Goal: Information Seeking & Learning: Learn about a topic

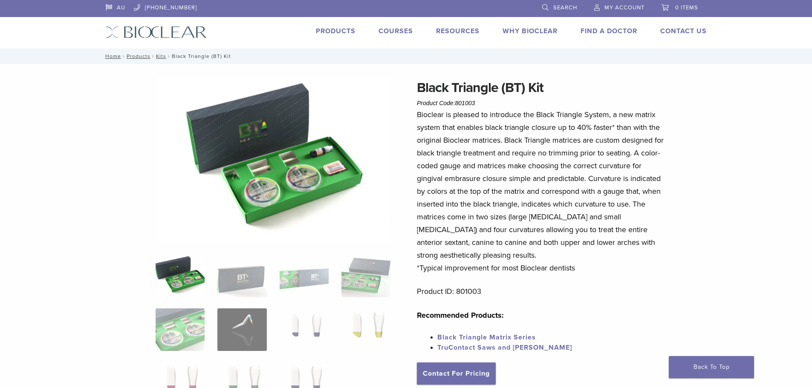
click at [328, 178] on img at bounding box center [273, 161] width 235 height 166
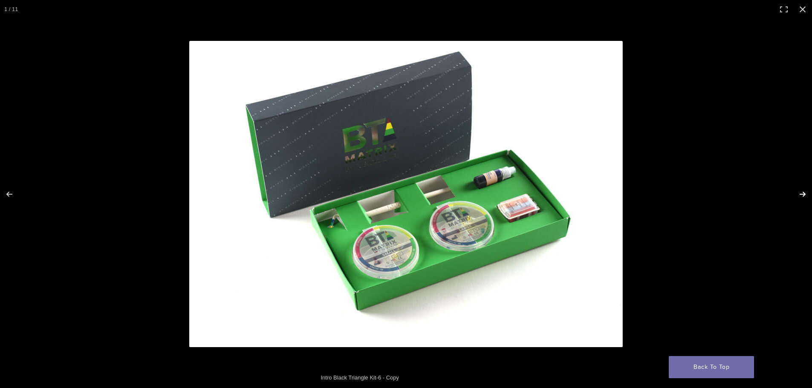
click at [800, 193] on button "Next (arrow right)" at bounding box center [798, 194] width 30 height 43
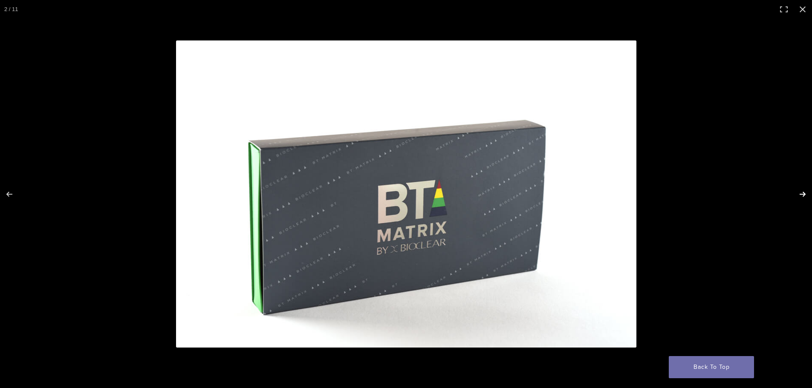
click at [800, 193] on button "Next (arrow right)" at bounding box center [798, 194] width 30 height 43
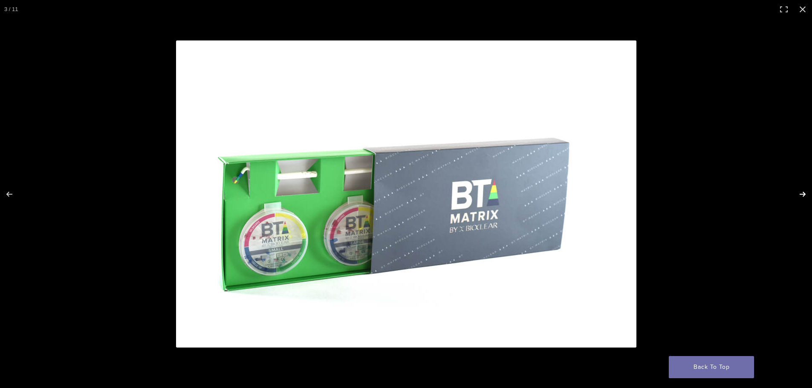
click at [800, 193] on button "Next (arrow right)" at bounding box center [798, 194] width 30 height 43
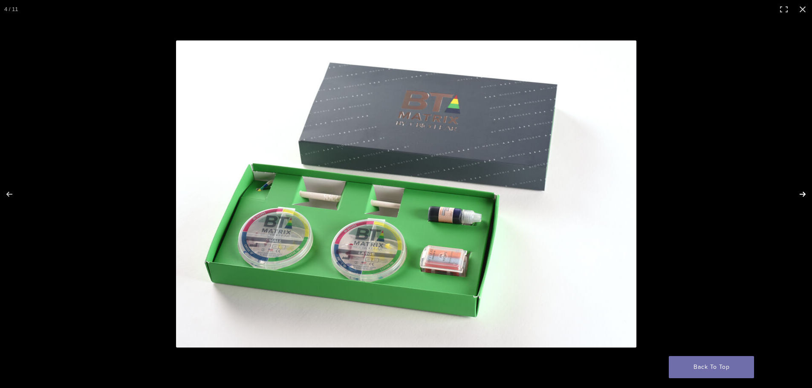
click at [800, 190] on button "Next (arrow right)" at bounding box center [798, 194] width 30 height 43
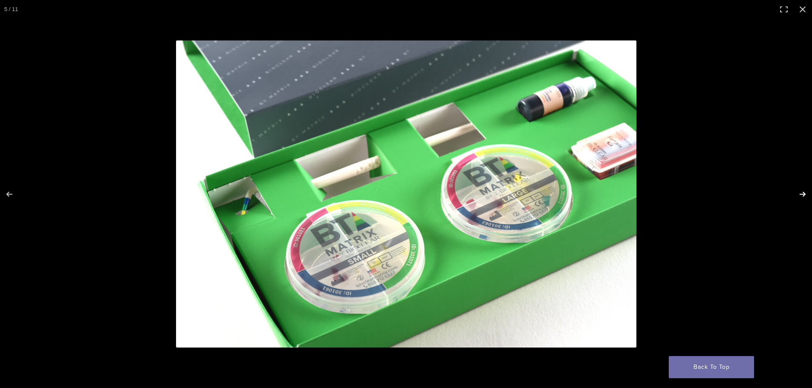
click at [801, 193] on button "Next (arrow right)" at bounding box center [798, 194] width 30 height 43
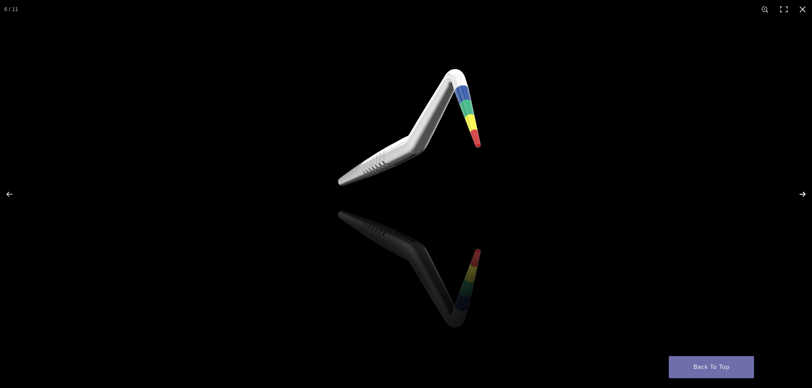
click at [801, 193] on button "Next (arrow right)" at bounding box center [798, 194] width 30 height 43
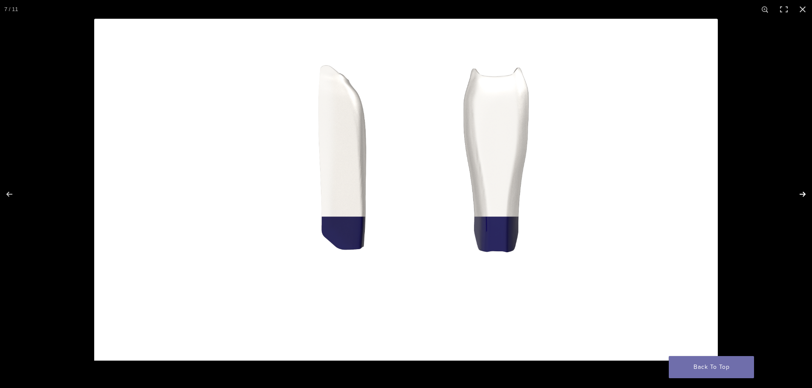
click at [801, 193] on button "Next (arrow right)" at bounding box center [798, 194] width 30 height 43
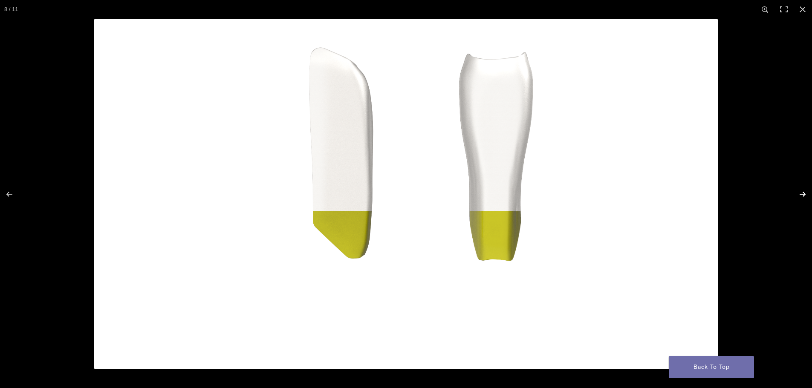
click at [801, 193] on button "Next (arrow right)" at bounding box center [798, 194] width 30 height 43
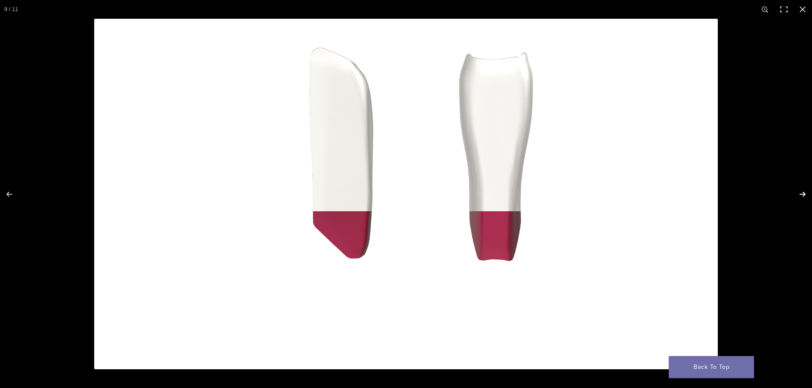
click at [801, 193] on button "Next (arrow right)" at bounding box center [798, 194] width 30 height 43
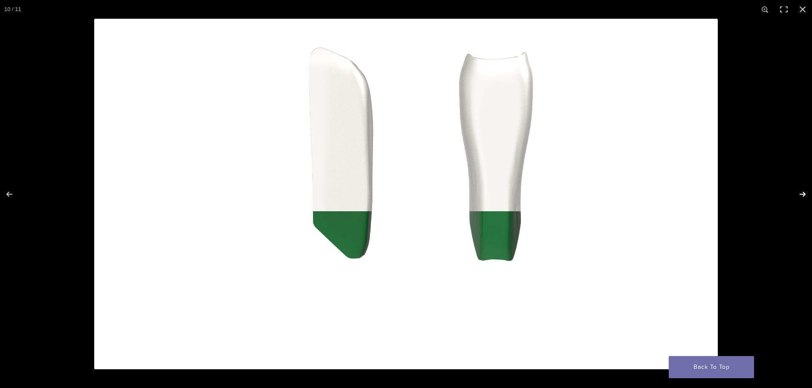
click at [801, 193] on button "Next (arrow right)" at bounding box center [798, 194] width 30 height 43
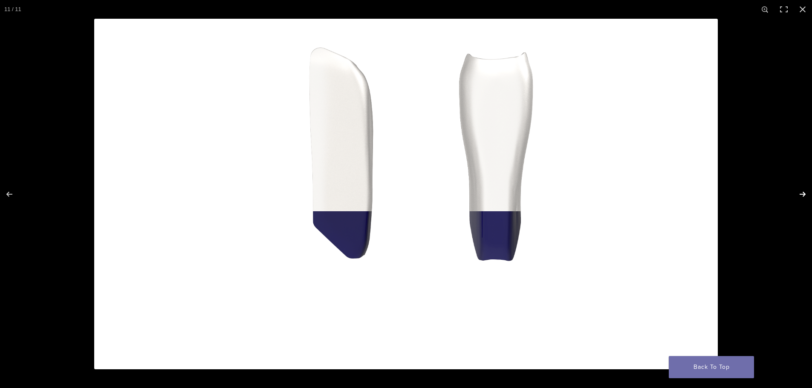
click at [801, 193] on button "Next (arrow right)" at bounding box center [798, 194] width 30 height 43
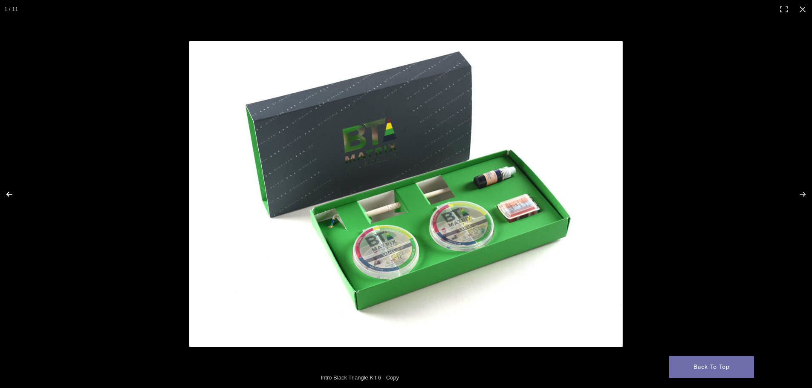
click at [5, 191] on button "Previous (arrow left)" at bounding box center [15, 194] width 30 height 43
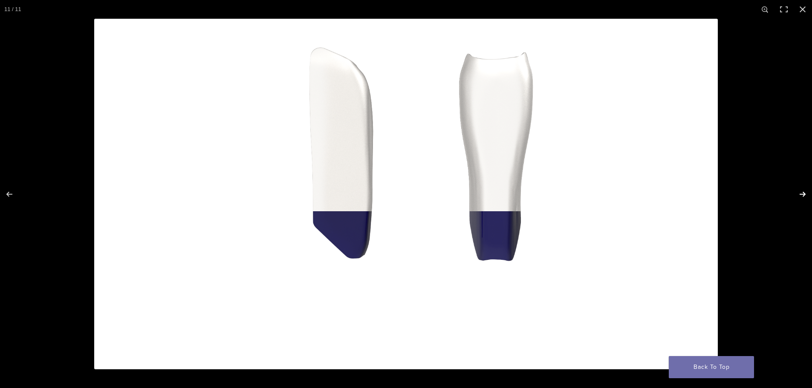
click at [805, 192] on button "Next (arrow right)" at bounding box center [798, 194] width 30 height 43
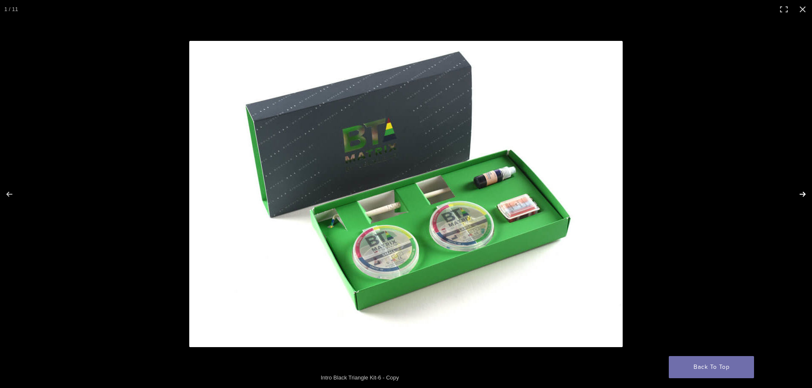
click at [805, 192] on button "Next (arrow right)" at bounding box center [798, 194] width 30 height 43
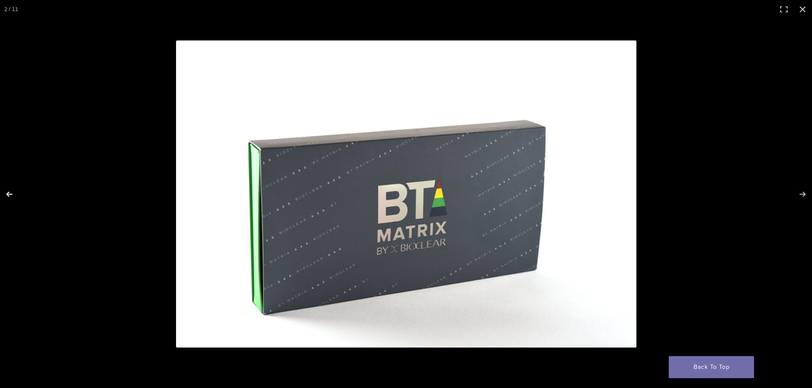
click at [9, 195] on button "Previous (arrow left)" at bounding box center [15, 194] width 30 height 43
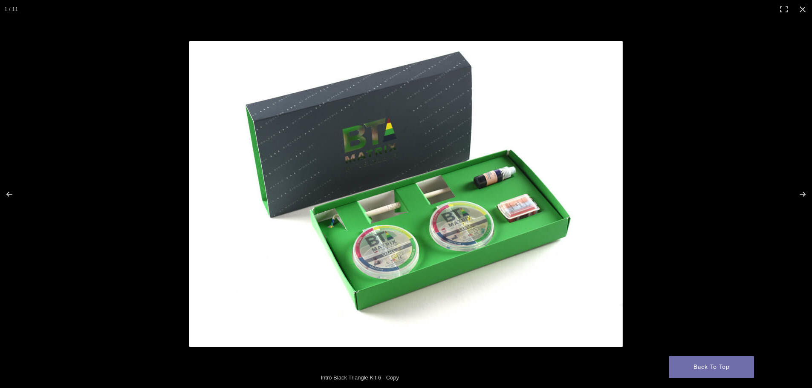
click at [406, 135] on img at bounding box center [406, 194] width 434 height 307
